Goal: Task Accomplishment & Management: Use online tool/utility

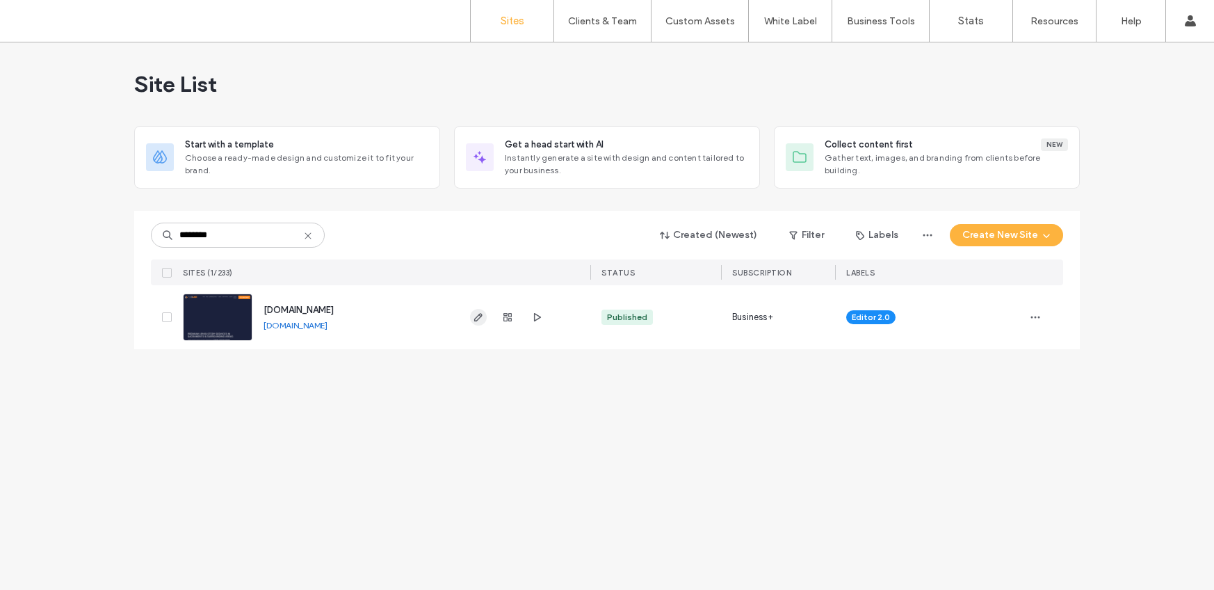
type input "********"
click at [477, 318] on icon "button" at bounding box center [478, 317] width 11 height 11
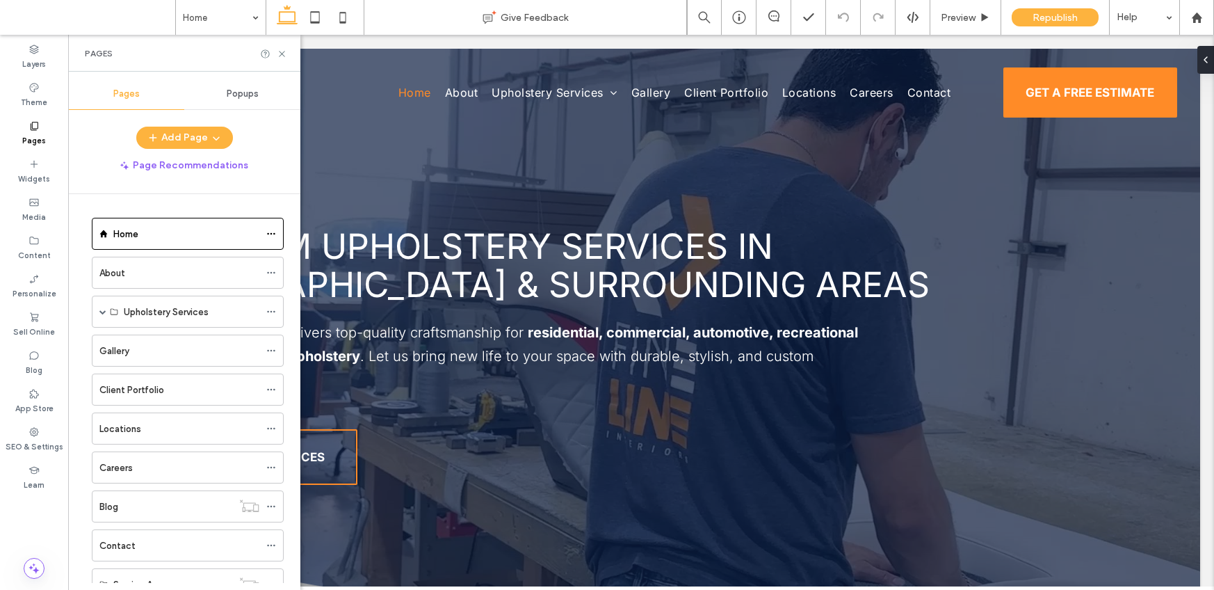
scroll to position [169, 0]
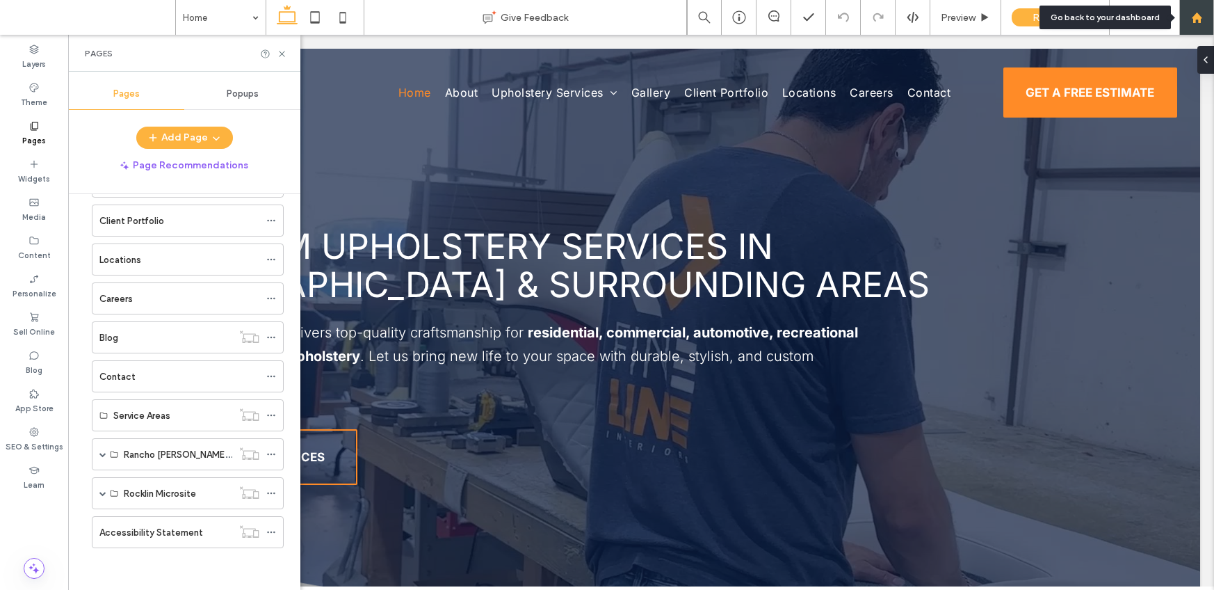
click at [1193, 18] on icon at bounding box center [1197, 18] width 12 height 12
